Goal: Task Accomplishment & Management: Complete application form

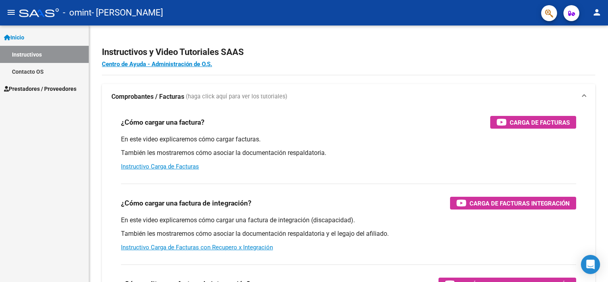
click at [68, 90] on span "Prestadores / Proveedores" at bounding box center [40, 88] width 72 height 9
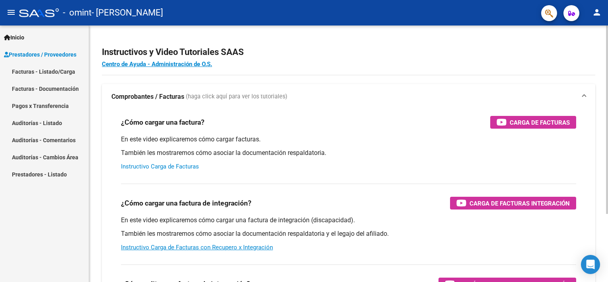
click at [179, 166] on link "Instructivo Carga de Facturas" at bounding box center [160, 166] width 78 height 7
click at [30, 57] on span "Prestadores / Proveedores" at bounding box center [40, 54] width 72 height 9
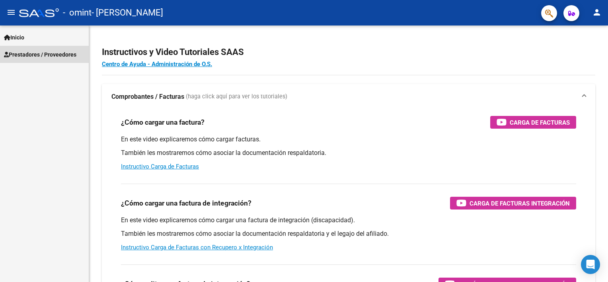
click at [30, 57] on span "Prestadores / Proveedores" at bounding box center [40, 54] width 72 height 9
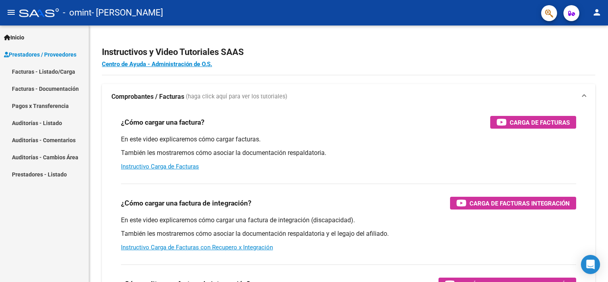
click at [29, 86] on link "Facturas - Documentación" at bounding box center [44, 88] width 89 height 17
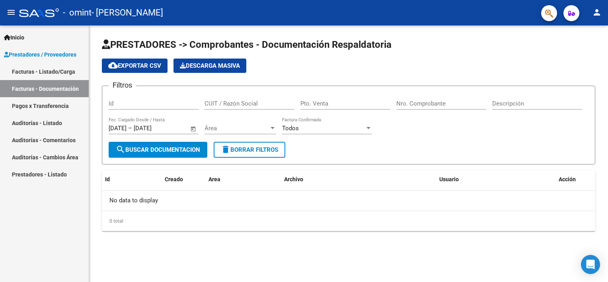
click at [56, 69] on link "Facturas - Listado/Carga" at bounding box center [44, 71] width 89 height 17
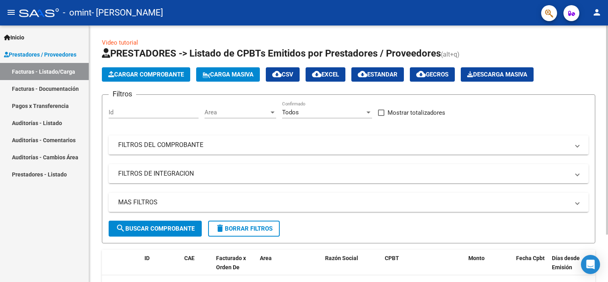
click at [144, 77] on span "Cargar Comprobante" at bounding box center [146, 74] width 76 height 7
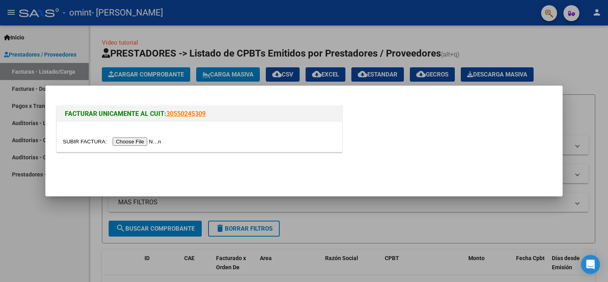
click at [133, 142] on input "file" at bounding box center [113, 141] width 101 height 8
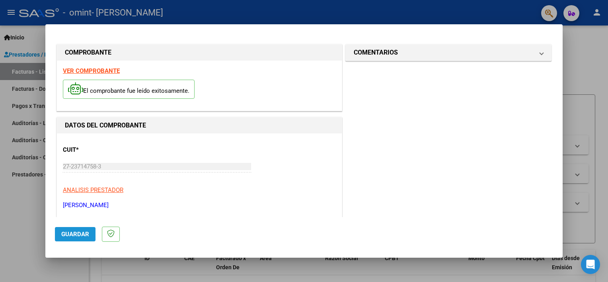
click at [78, 237] on span "Guardar" at bounding box center [75, 233] width 28 height 7
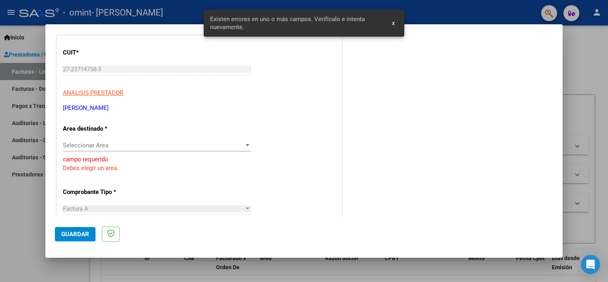
scroll to position [113, 0]
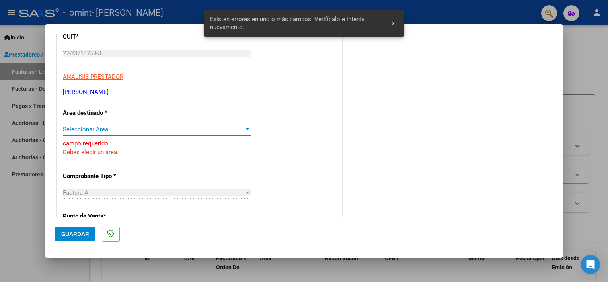
click at [102, 128] on span "Seleccionar Area" at bounding box center [153, 129] width 181 height 7
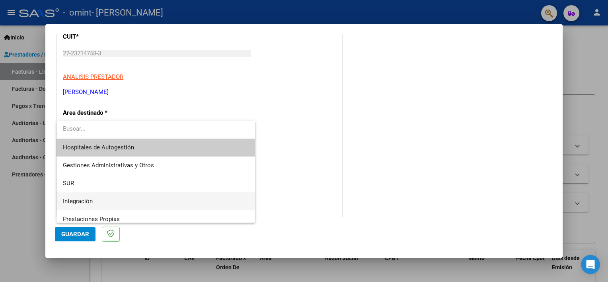
click at [121, 200] on span "Integración" at bounding box center [156, 201] width 186 height 18
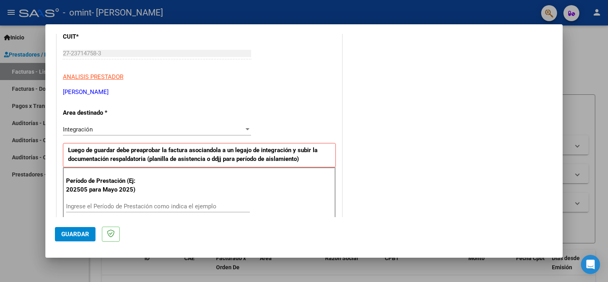
click at [84, 189] on p "Período de Prestación (Ej: 202505 para Mayo 2025)" at bounding box center [106, 185] width 80 height 18
click at [100, 185] on p "Período de Prestación (Ej: 202505 para Mayo 2025)" at bounding box center [106, 185] width 80 height 18
click at [152, 203] on input "Ingrese el Período de Prestación como indica el ejemplo" at bounding box center [158, 206] width 184 height 7
type input "202508"
click at [78, 232] on span "Guardar" at bounding box center [75, 233] width 28 height 7
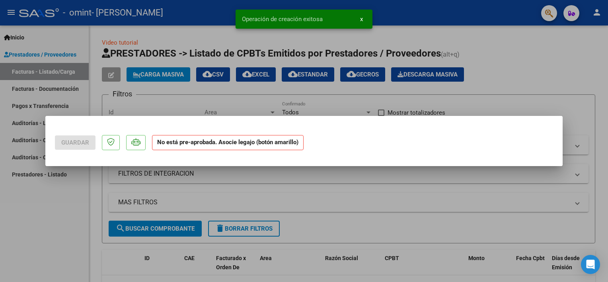
scroll to position [0, 0]
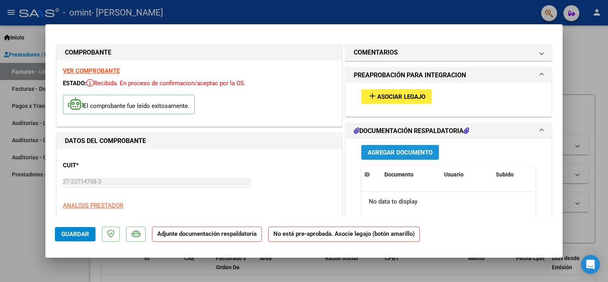
click at [391, 149] on span "Agregar Documento" at bounding box center [400, 152] width 65 height 7
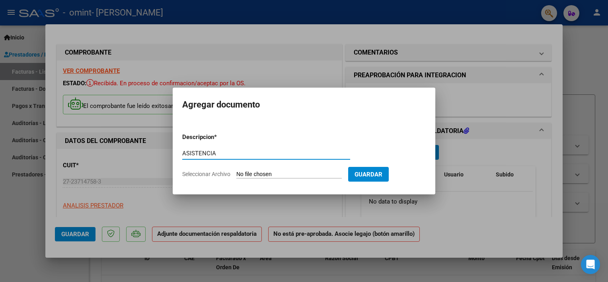
type input "ASISTENCIA"
click at [312, 175] on input "Seleccionar Archivo" at bounding box center [288, 175] width 105 height 8
type input "C:\fakepath\[PERSON_NAME] docente [DATE].pdf"
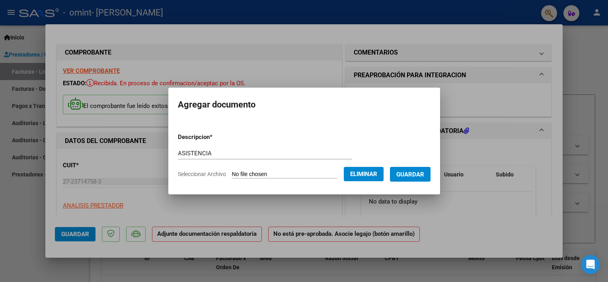
click at [424, 175] on span "Guardar" at bounding box center [410, 174] width 28 height 7
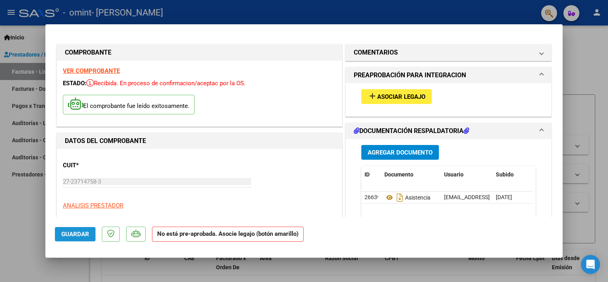
click at [68, 234] on span "Guardar" at bounding box center [75, 233] width 28 height 7
click at [409, 98] on span "Asociar Legajo" at bounding box center [401, 96] width 48 height 7
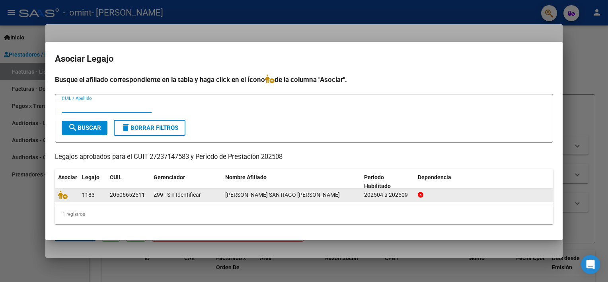
click at [420, 195] on icon at bounding box center [421, 195] width 6 height 6
click at [80, 196] on datatable-body-cell "1183" at bounding box center [93, 195] width 28 height 12
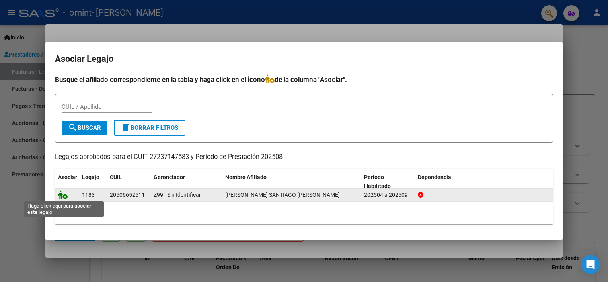
click at [60, 193] on icon at bounding box center [63, 194] width 10 height 9
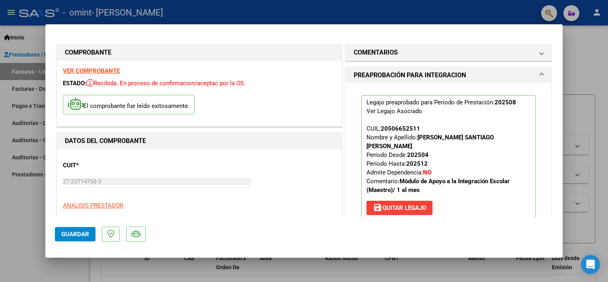
click at [68, 236] on span "Guardar" at bounding box center [75, 233] width 28 height 7
click at [83, 232] on span "Guardar" at bounding box center [75, 233] width 28 height 7
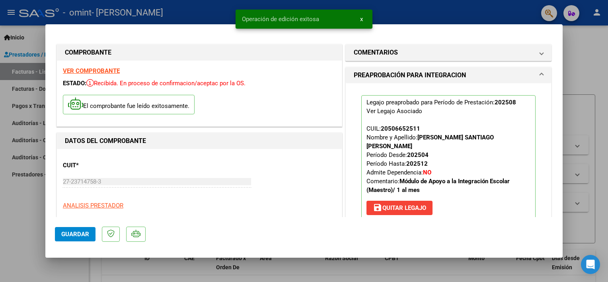
click at [362, 18] on span "x" at bounding box center [361, 19] width 3 height 7
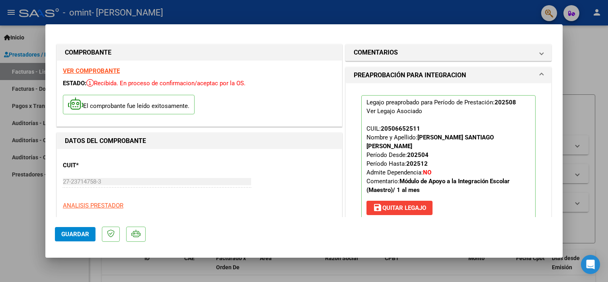
click at [19, 220] on div at bounding box center [304, 141] width 608 height 282
type input "$ 0,00"
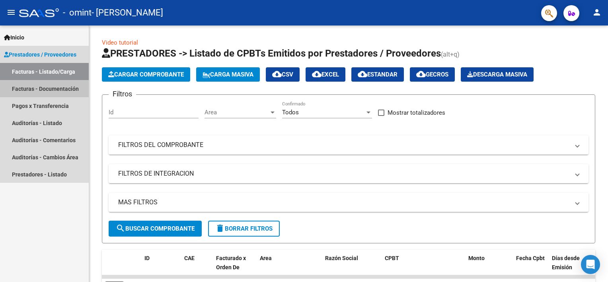
click at [31, 91] on link "Facturas - Documentación" at bounding box center [44, 88] width 89 height 17
